Goal: Browse casually

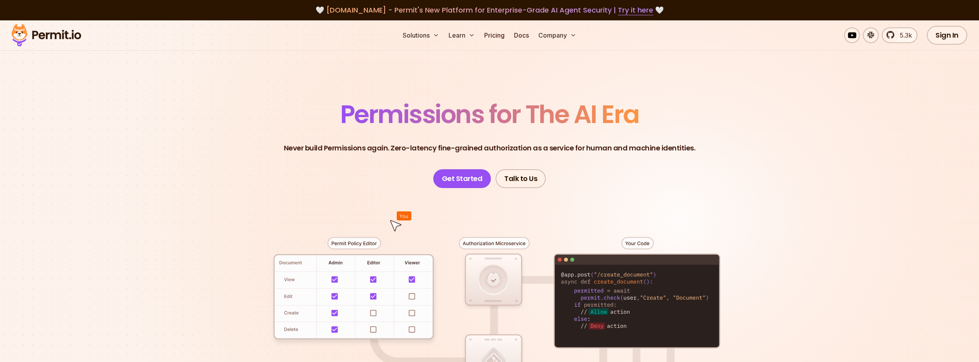
drag, startPoint x: 180, startPoint y: 153, endPoint x: 219, endPoint y: 220, distance: 77.5
click at [180, 153] on section "Permissions for The AI Era Never build Permissions again. Zero-latency fine-gra…" at bounding box center [489, 279] width 979 height 518
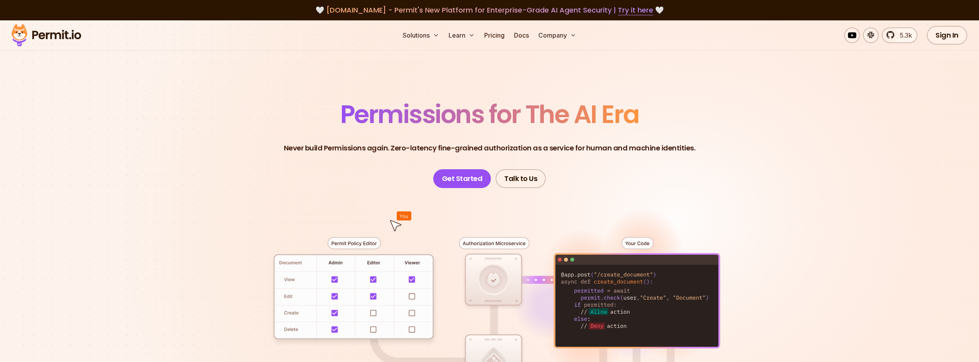
click at [201, 191] on section "Permissions for The AI Era Never build Permissions again. Zero-latency fine-gra…" at bounding box center [489, 279] width 979 height 518
click at [216, 231] on div at bounding box center [489, 332] width 549 height 289
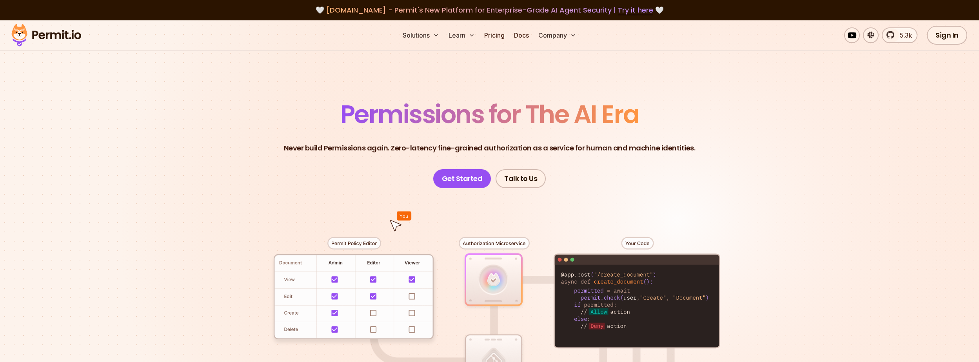
click at [826, 106] on section "Permissions for The AI Era Never build Permissions again. Zero-latency fine-gra…" at bounding box center [489, 279] width 979 height 518
click at [829, 133] on section "Permissions for The AI Era Never build Permissions again. Zero-latency fine-gra…" at bounding box center [489, 279] width 979 height 518
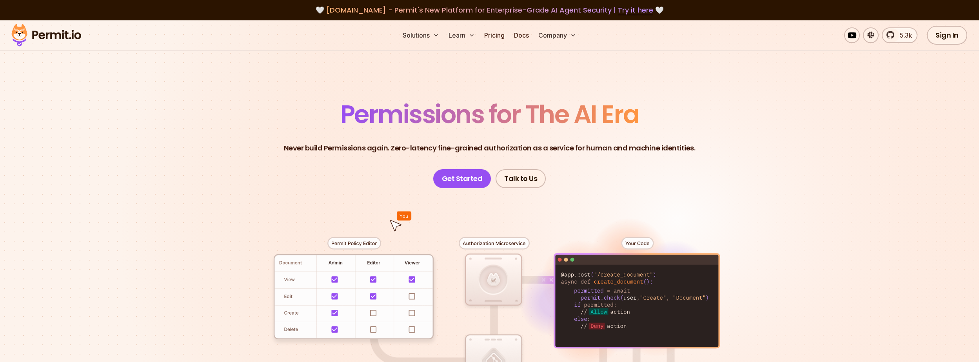
drag, startPoint x: 204, startPoint y: 137, endPoint x: 214, endPoint y: 173, distance: 37.4
click at [204, 138] on section "Permissions for The AI Era Never build Permissions again. Zero-latency fine-gra…" at bounding box center [489, 279] width 979 height 518
click at [214, 173] on section "Permissions for The AI Era Never build Permissions again. Zero-latency fine-gra…" at bounding box center [489, 279] width 979 height 518
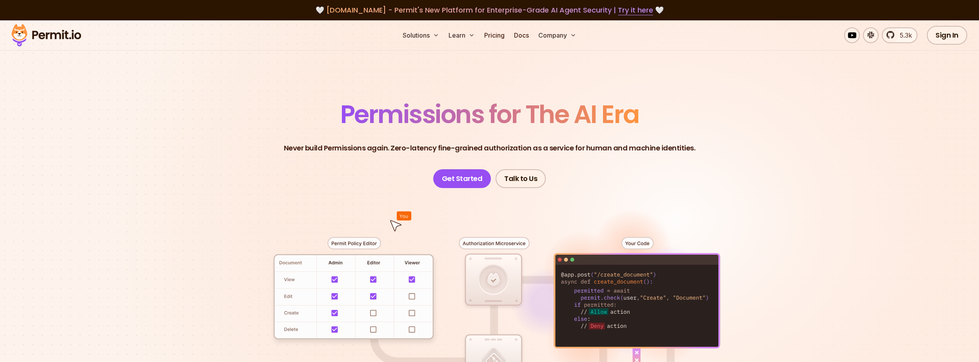
drag, startPoint x: 780, startPoint y: 158, endPoint x: 816, endPoint y: 201, distance: 55.9
click at [782, 160] on section "Permissions for The AI Era Never build Permissions again. Zero-latency fine-gra…" at bounding box center [489, 279] width 979 height 518
drag, startPoint x: 816, startPoint y: 201, endPoint x: 405, endPoint y: 267, distance: 415.4
click at [812, 201] on section "Permissions for The AI Era Never build Permissions again. Zero-latency fine-gra…" at bounding box center [489, 279] width 979 height 518
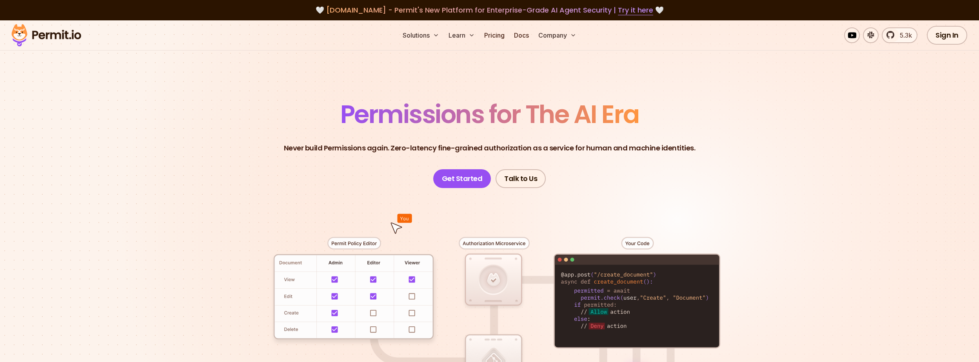
drag, startPoint x: 188, startPoint y: 138, endPoint x: 193, endPoint y: 193, distance: 54.7
click at [188, 145] on section "Permissions for The AI Era Never build Permissions again. Zero-latency fine-gra…" at bounding box center [489, 279] width 979 height 518
click at [194, 201] on section "Permissions for The AI Era Never build Permissions again. Zero-latency fine-gra…" at bounding box center [489, 279] width 979 height 518
click at [203, 215] on section "Permissions for The AI Era Never build Permissions again. Zero-latency fine-gra…" at bounding box center [489, 279] width 979 height 518
drag, startPoint x: 176, startPoint y: 200, endPoint x: 183, endPoint y: 250, distance: 50.6
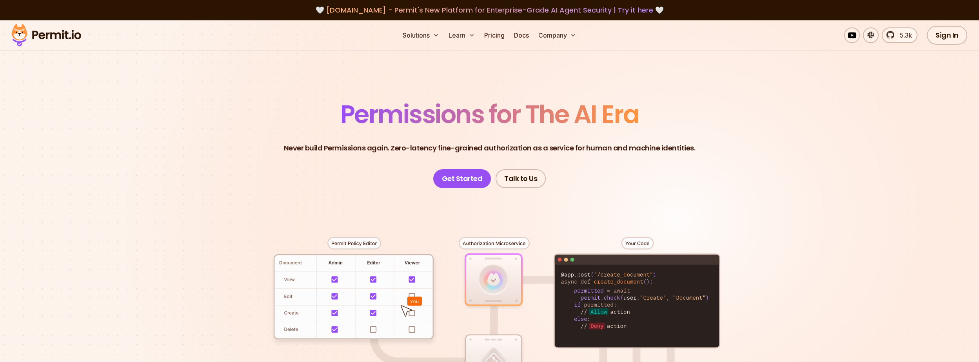
click at [176, 200] on section "Permissions for The AI Era Never build Permissions again. Zero-latency fine-gra…" at bounding box center [489, 279] width 979 height 518
click at [183, 250] on section "Permissions for The AI Era Never build Permissions again. Zero-latency fine-gra…" at bounding box center [489, 279] width 979 height 518
drag, startPoint x: 828, startPoint y: 222, endPoint x: 794, endPoint y: 259, distance: 50.0
click at [828, 222] on section "Permissions for The AI Era Never build Permissions again. Zero-latency fine-gra…" at bounding box center [489, 279] width 979 height 518
click at [794, 259] on section "Permissions for The AI Era Never build Permissions again. Zero-latency fine-gra…" at bounding box center [489, 279] width 979 height 518
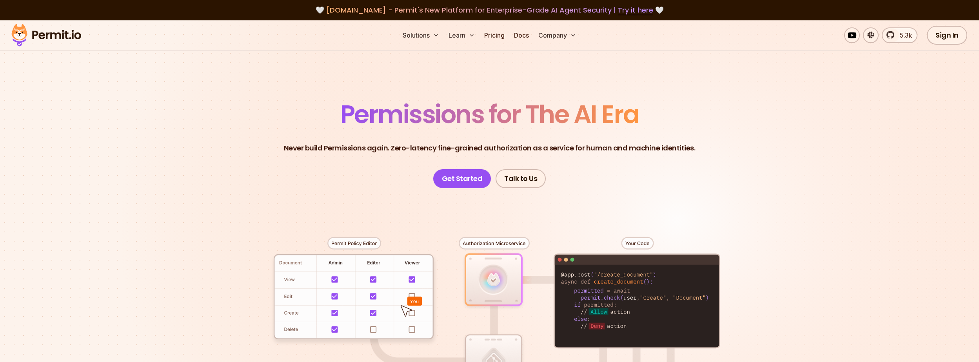
click at [248, 189] on div at bounding box center [489, 332] width 549 height 289
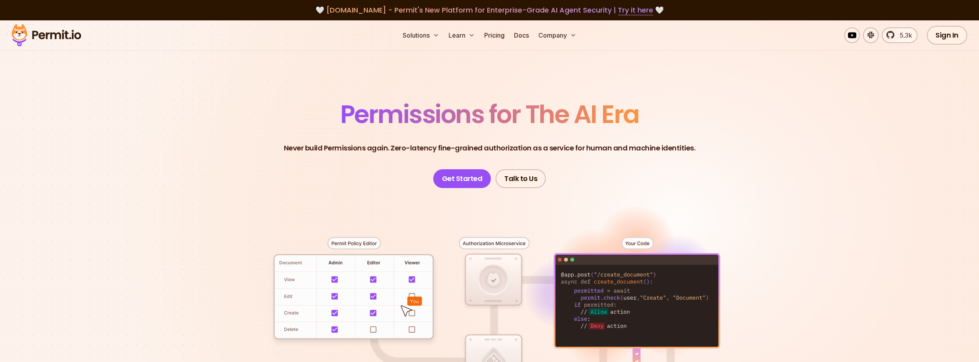
click at [878, 121] on section "Permissions for The AI Era Never build Permissions again. Zero-latency fine-gra…" at bounding box center [489, 279] width 979 height 518
click at [868, 163] on section "Permissions for The AI Era Never build Permissions again. Zero-latency fine-gra…" at bounding box center [489, 279] width 979 height 518
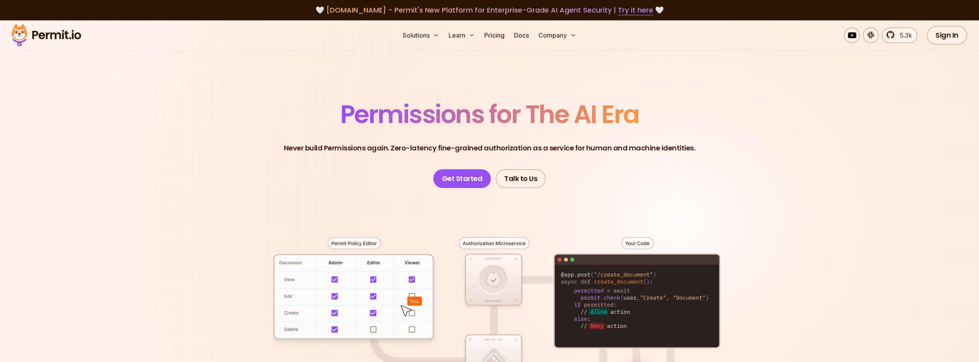
click at [255, 93] on section "Permissions for The AI Era Never build Permissions again. Zero-latency fine-gra…" at bounding box center [489, 279] width 979 height 518
drag, startPoint x: 101, startPoint y: 118, endPoint x: 97, endPoint y: 131, distance: 14.2
click at [102, 117] on section "Permissions for The AI Era Never build Permissions again. Zero-latency fine-gra…" at bounding box center [489, 279] width 979 height 518
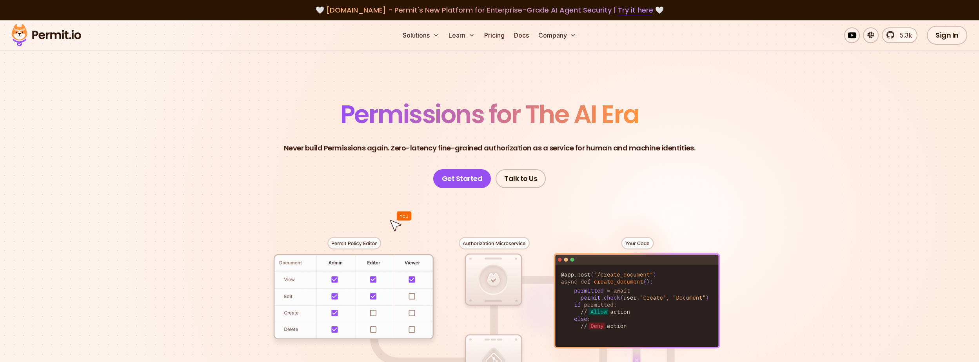
click at [139, 190] on section "Permissions for The AI Era Never build Permissions again. Zero-latency fine-gra…" at bounding box center [489, 279] width 979 height 518
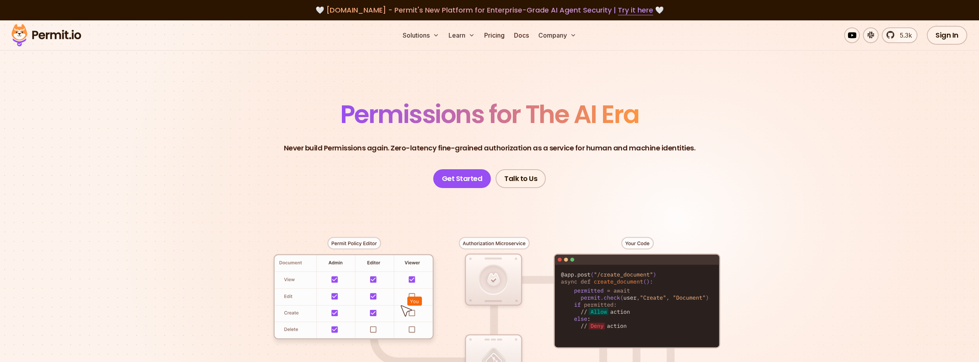
drag, startPoint x: 167, startPoint y: 182, endPoint x: 197, endPoint y: 176, distance: 30.8
click at [173, 182] on section "Permissions for The AI Era Never build Permissions again. Zero-latency fine-gra…" at bounding box center [489, 279] width 979 height 518
